Goal: Check status: Check status

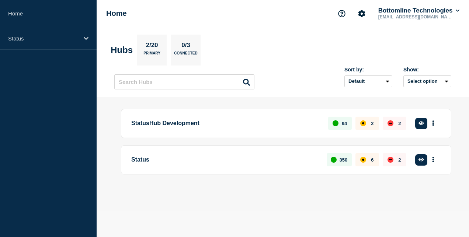
click at [55, 45] on div "Status" at bounding box center [48, 38] width 97 height 22
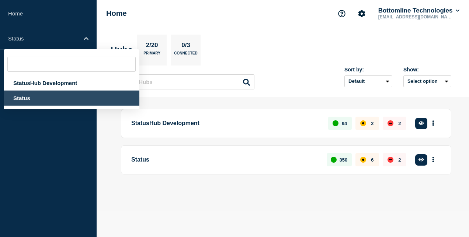
click at [41, 98] on div "Status" at bounding box center [72, 98] width 136 height 15
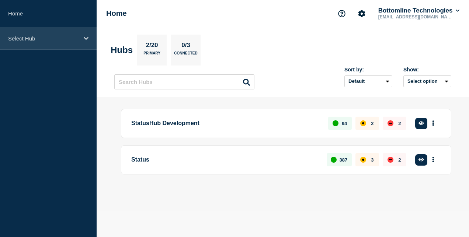
click at [81, 35] on div "Select Hub" at bounding box center [48, 38] width 97 height 22
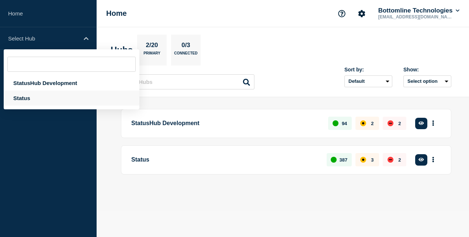
click at [55, 98] on div "Status" at bounding box center [72, 98] width 136 height 15
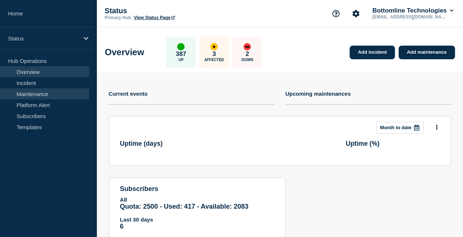
click at [62, 92] on link "Maintenance" at bounding box center [44, 93] width 89 height 11
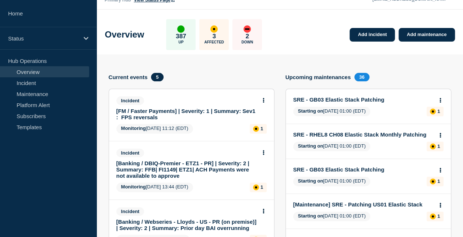
scroll to position [19, 0]
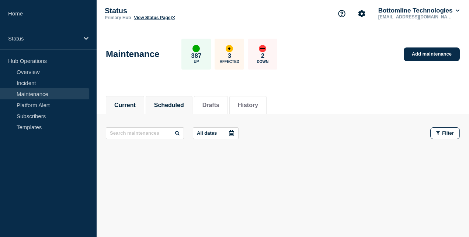
click at [183, 104] on button "Scheduled" at bounding box center [169, 105] width 30 height 7
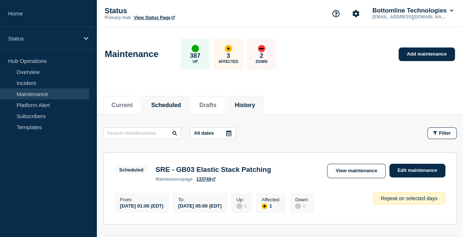
click at [253, 106] on button "History" at bounding box center [245, 105] width 20 height 7
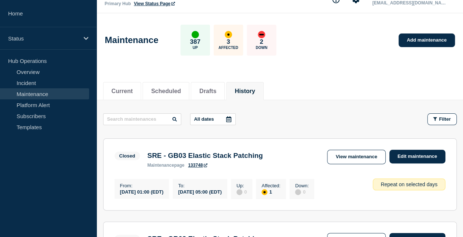
scroll to position [10, 0]
